Goal: Find specific page/section: Find specific page/section

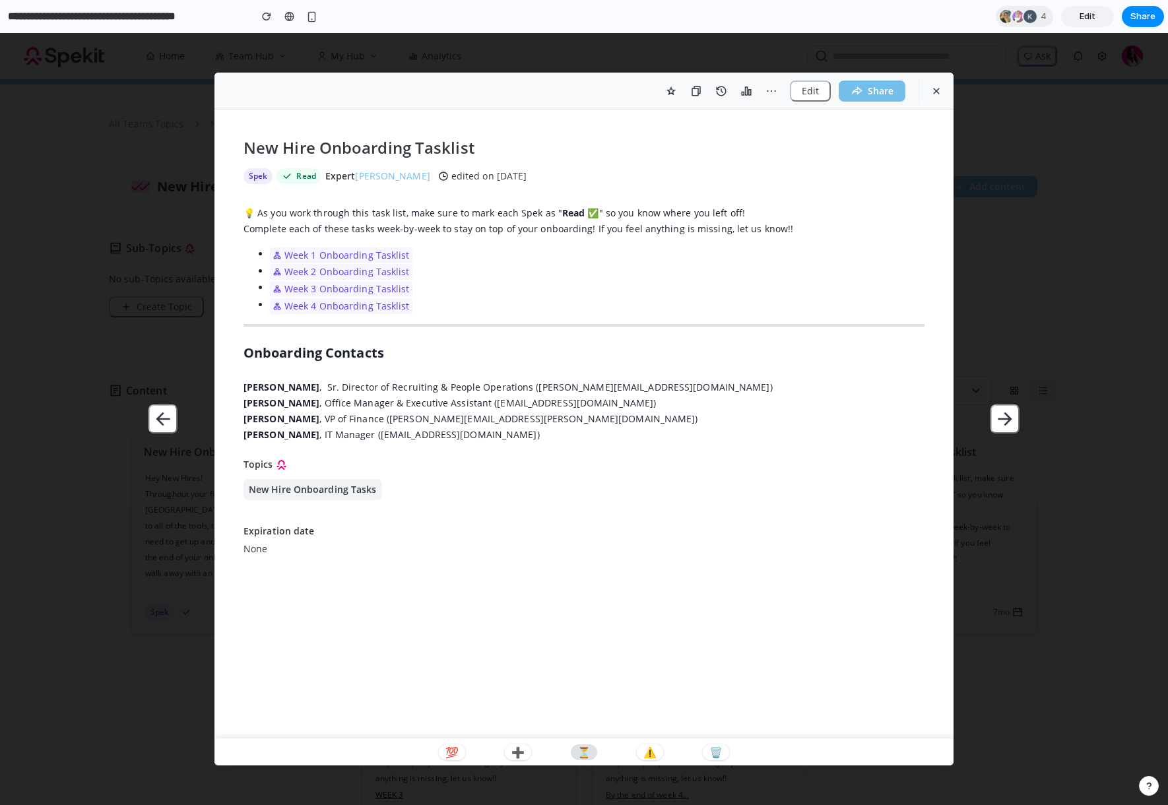
click at [579, 748] on p "⏳" at bounding box center [583, 752] width 13 height 11
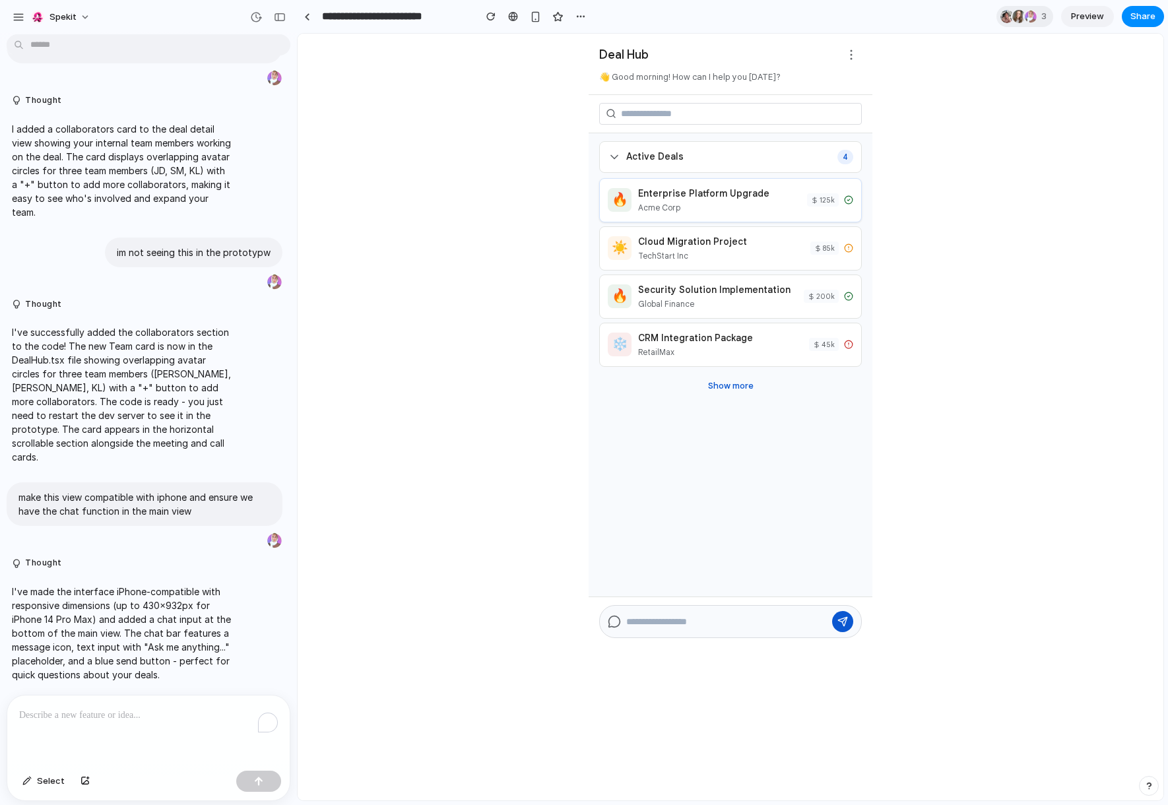
click at [773, 202] on div "Enterprise Platform Upgrade Acme Corp" at bounding box center [719, 200] width 162 height 27
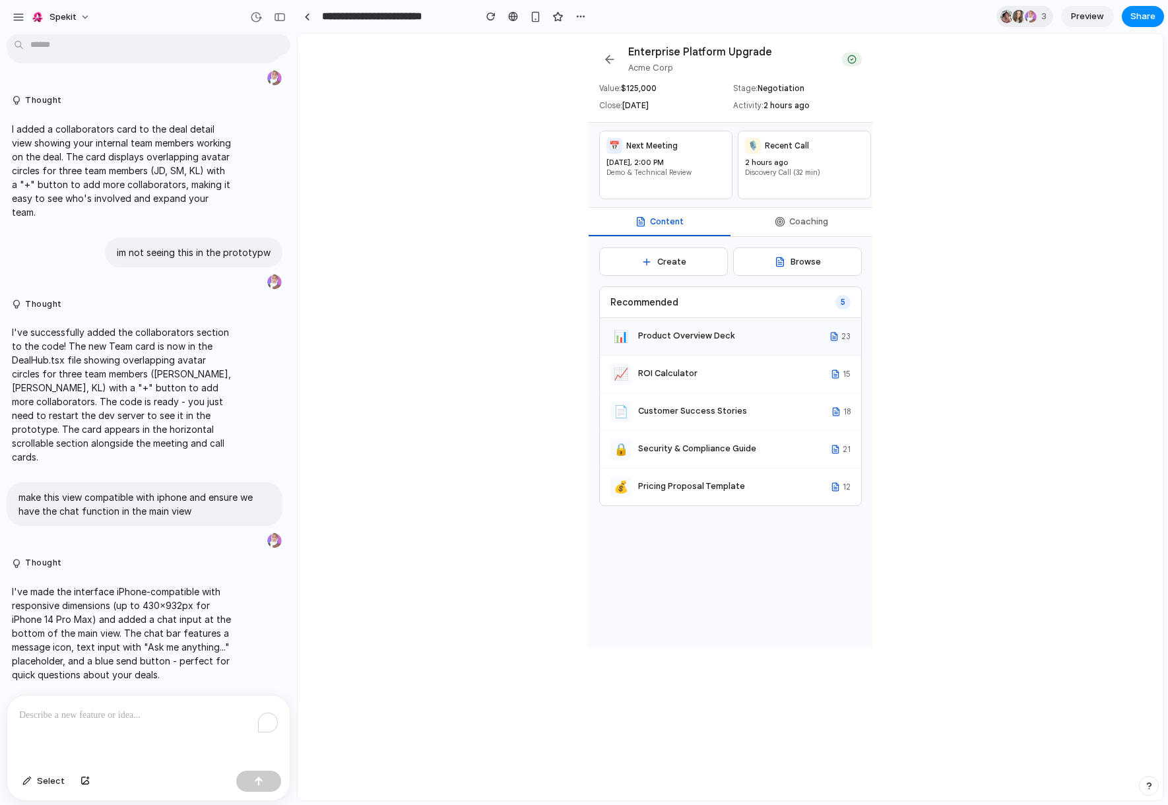
click at [703, 342] on div "Product Overview Deck" at bounding box center [733, 335] width 191 height 13
click at [730, 341] on div "Product Overview Deck" at bounding box center [733, 335] width 191 height 13
click at [812, 236] on button "Coaching" at bounding box center [802, 222] width 142 height 28
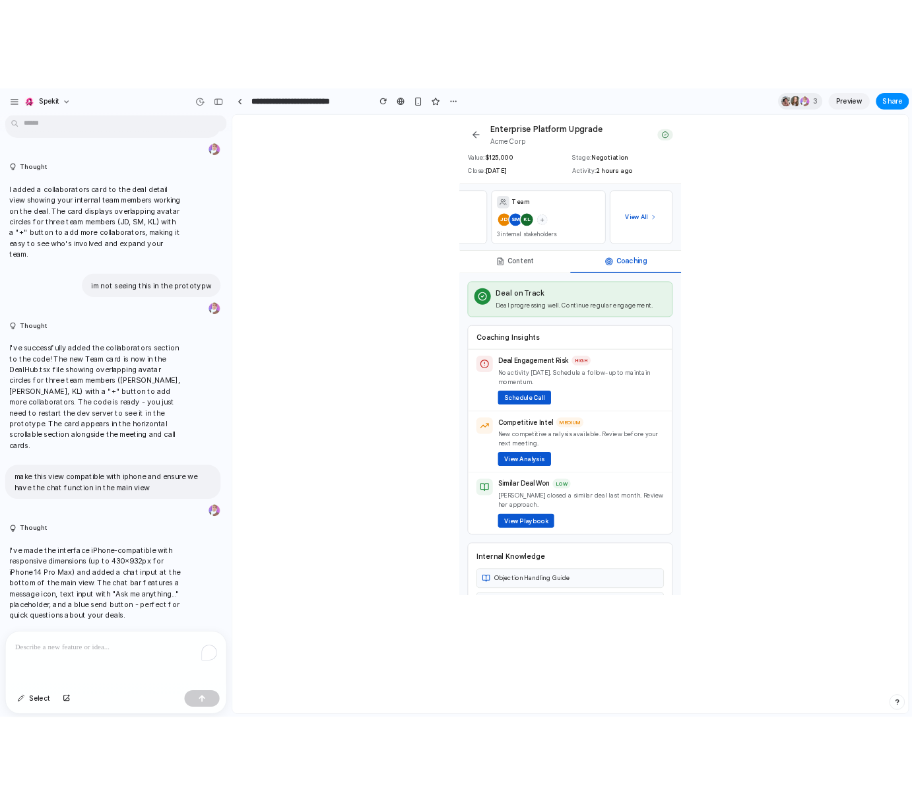
scroll to position [84, 0]
